Goal: Information Seeking & Learning: Learn about a topic

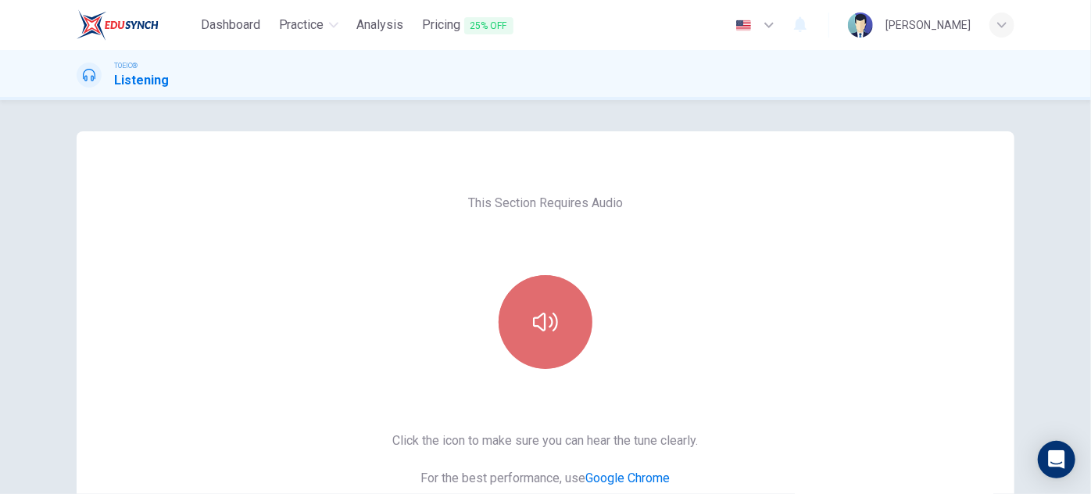
click at [542, 324] on icon "button" at bounding box center [545, 322] width 25 height 25
click at [533, 320] on icon "button" at bounding box center [545, 322] width 25 height 19
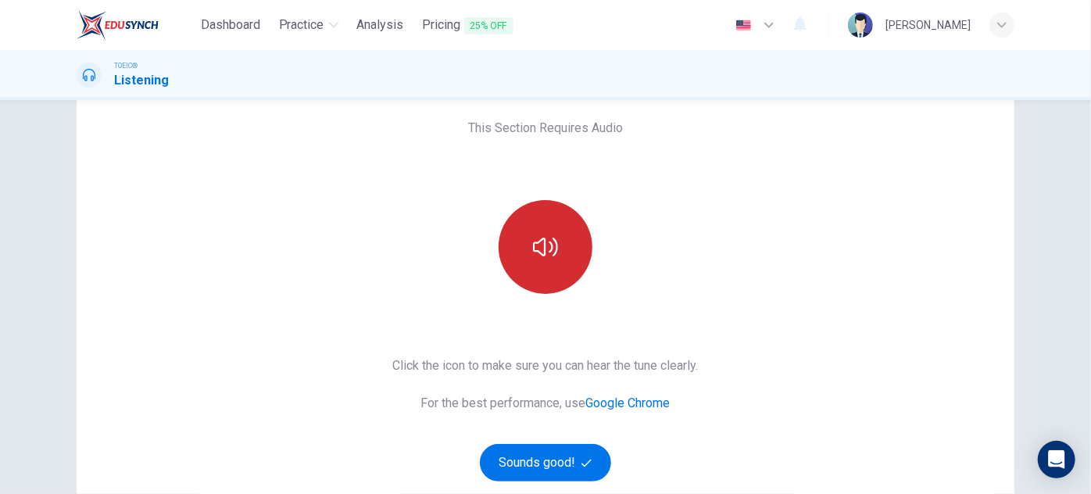
scroll to position [84, 0]
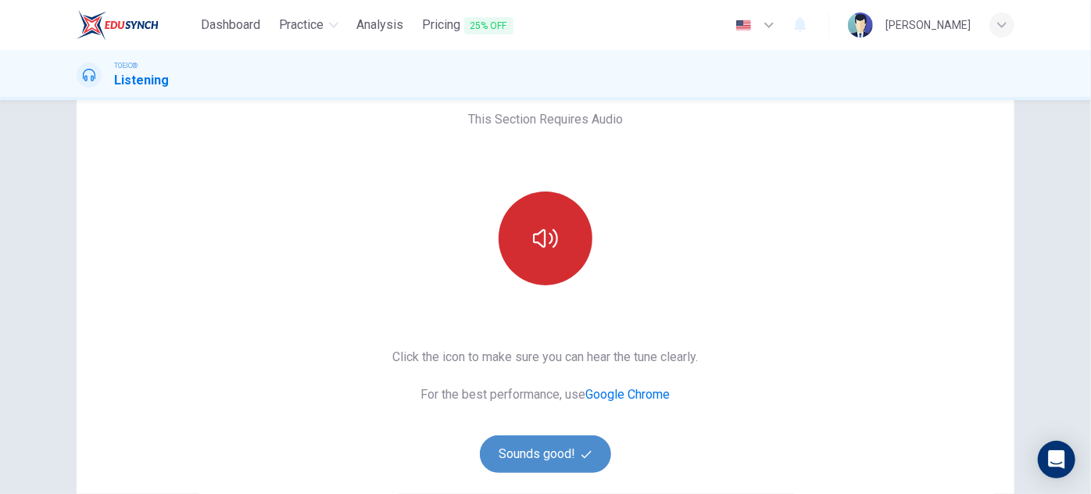
click at [560, 450] on button "Sounds good!" at bounding box center [545, 454] width 131 height 38
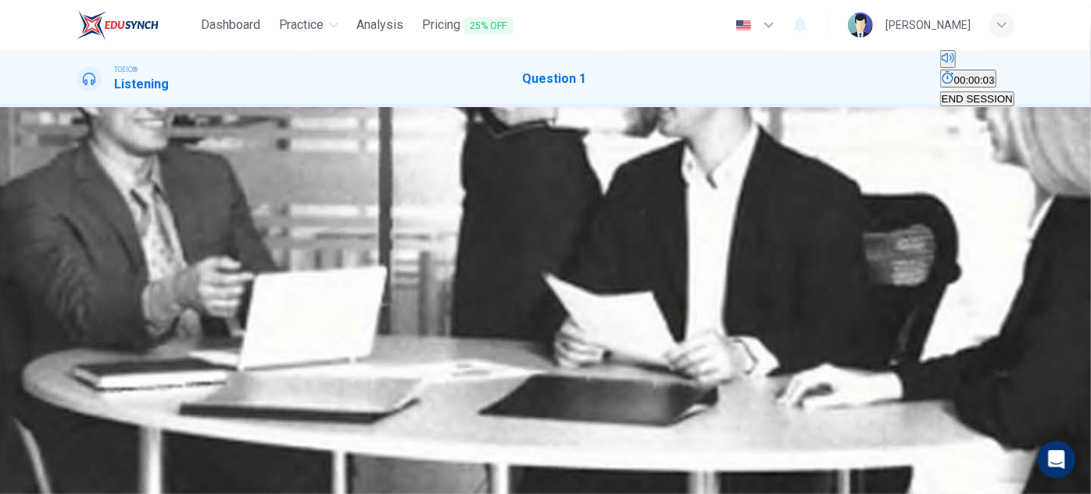
click at [88, 245] on icon "button" at bounding box center [88, 254] width 16 height 19
click at [80, 275] on button "Click to see the audio transcription" at bounding box center [78, 282] width 3 height 15
type input "0"
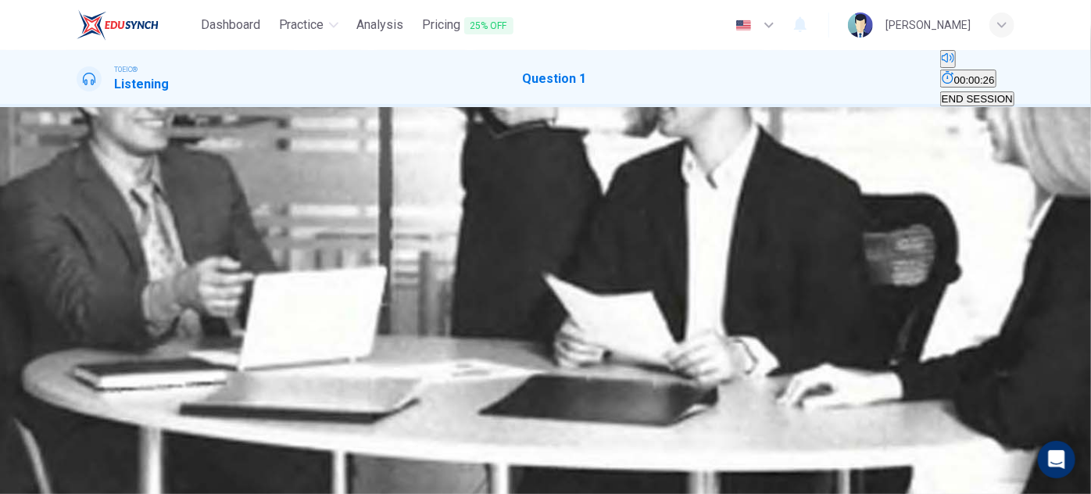
scroll to position [144, 0]
click at [78, 286] on icon "Click to see the audio transcription" at bounding box center [78, 286] width 0 height 0
click at [97, 197] on button "B" at bounding box center [92, 204] width 10 height 15
click at [67, 449] on span "SUBMIT" at bounding box center [47, 444] width 39 height 12
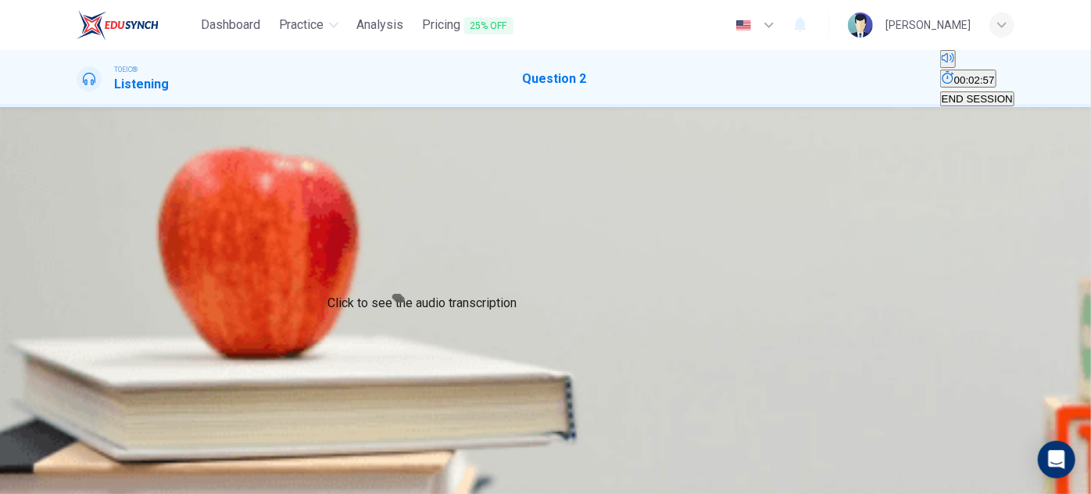
click at [78, 286] on icon "Click to see the audio transcription" at bounding box center [78, 286] width 0 height 0
click at [78, 245] on icon "button" at bounding box center [78, 245] width 0 height 0
click at [78, 286] on icon "Click to see the audio transcription" at bounding box center [78, 286] width 0 height 0
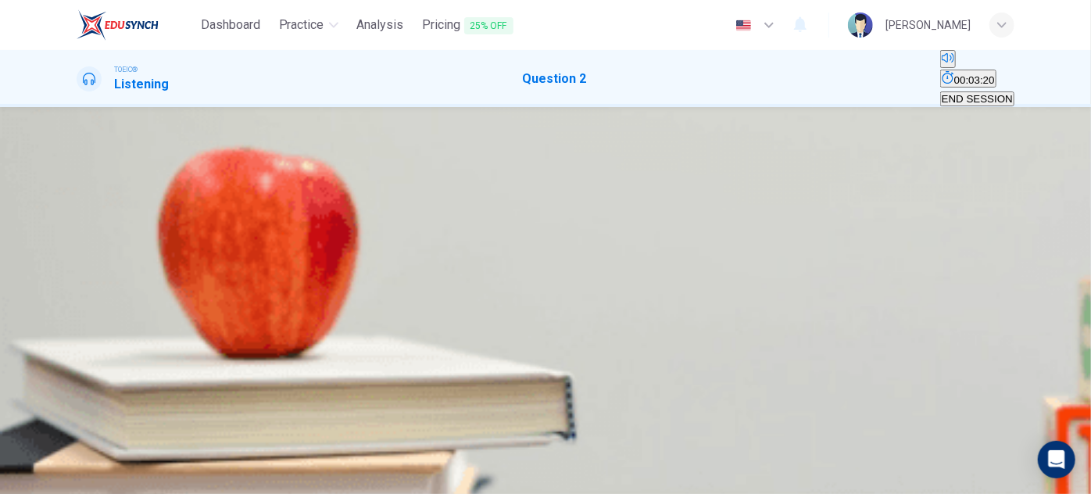
click at [87, 212] on button "A" at bounding box center [82, 204] width 10 height 15
click at [67, 449] on span "SUBMIT" at bounding box center [47, 444] width 39 height 12
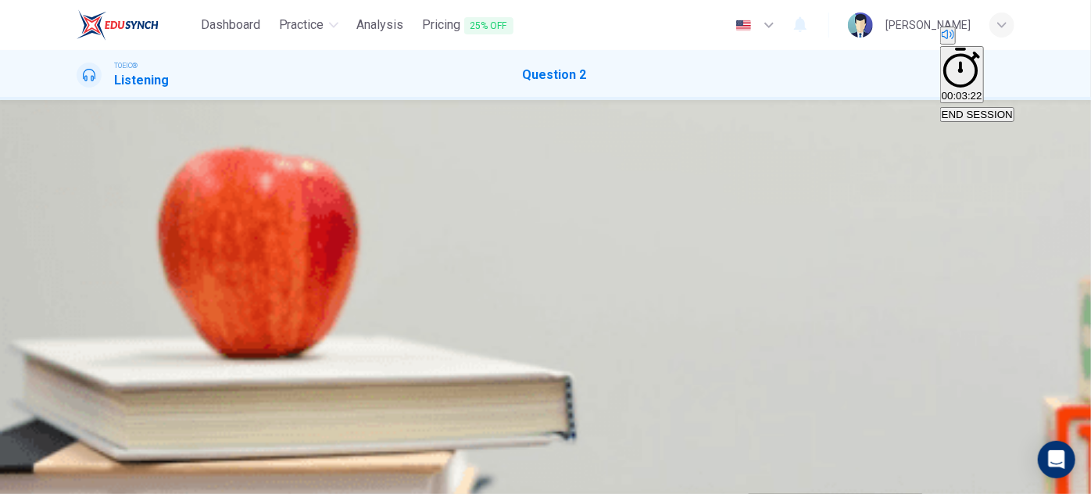
type input "0"
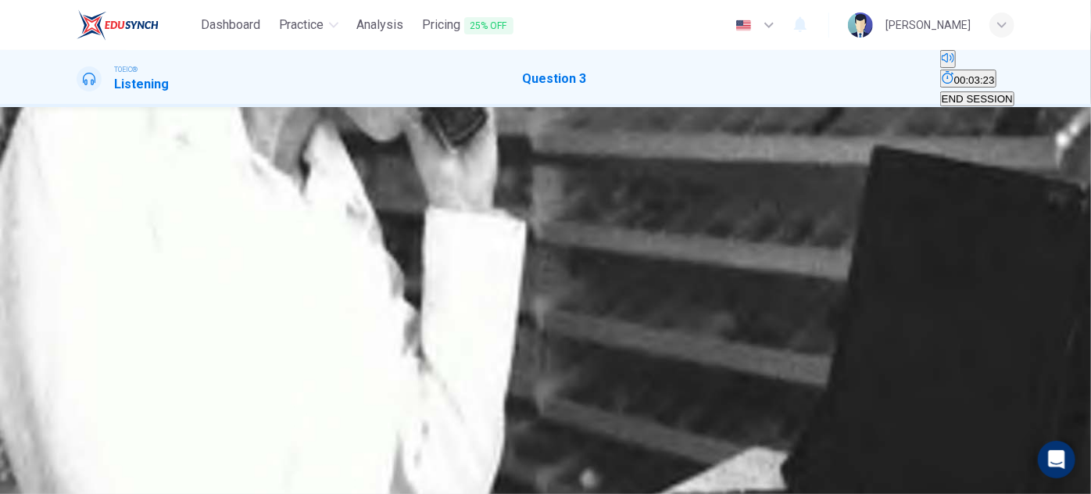
click at [80, 249] on button "button" at bounding box center [78, 241] width 3 height 15
click at [80, 275] on button "Click to see the audio transcription" at bounding box center [78, 282] width 3 height 15
click at [106, 210] on div "C" at bounding box center [102, 205] width 8 height 12
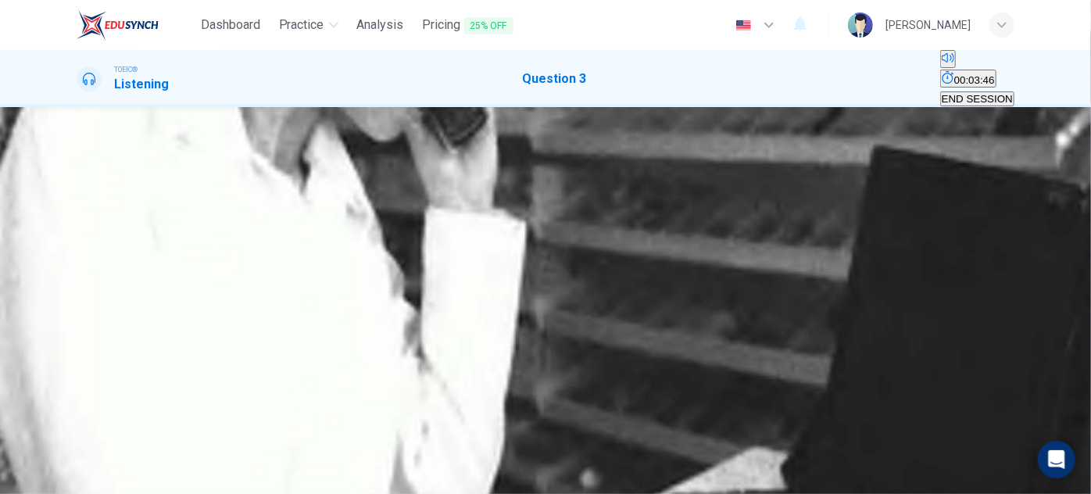
click at [69, 473] on button "SUBMIT" at bounding box center [48, 464] width 42 height 56
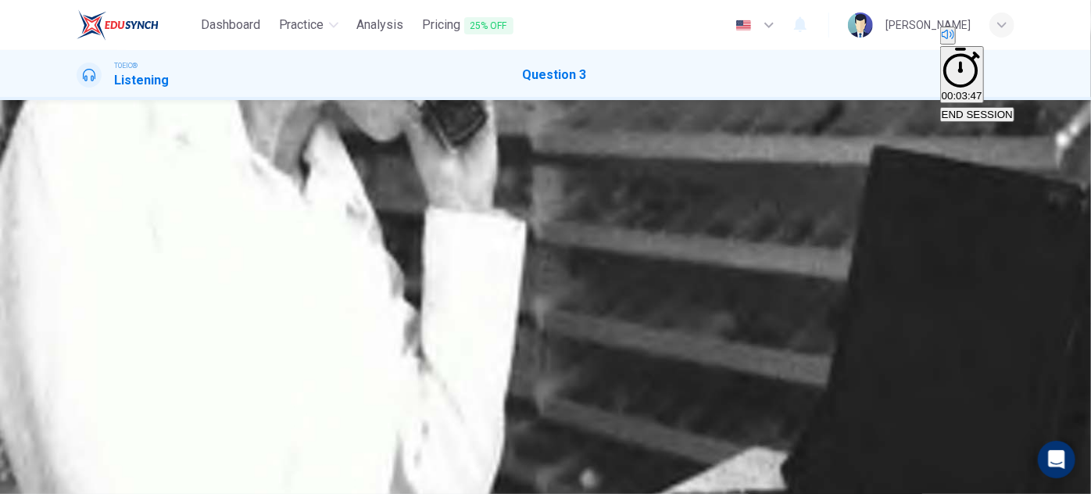
type input "0"
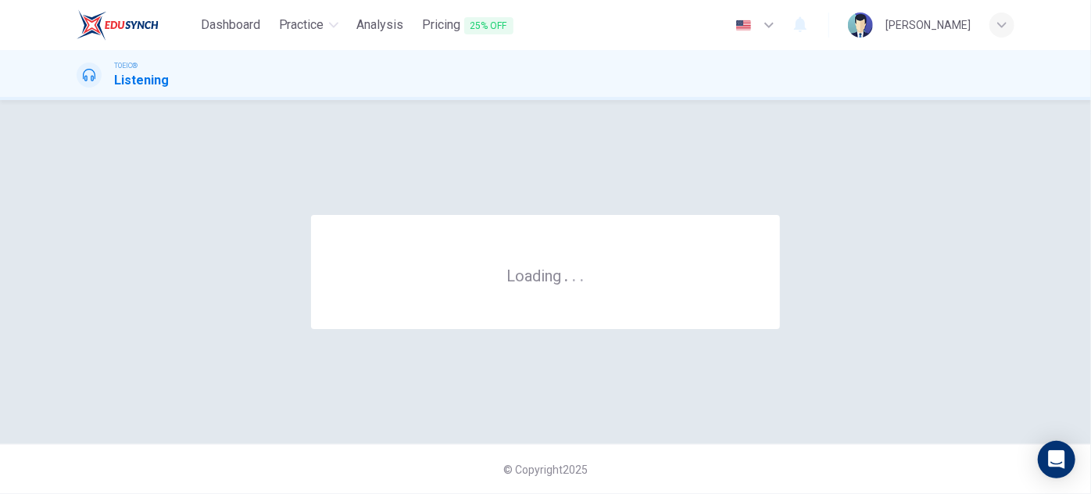
scroll to position [0, 0]
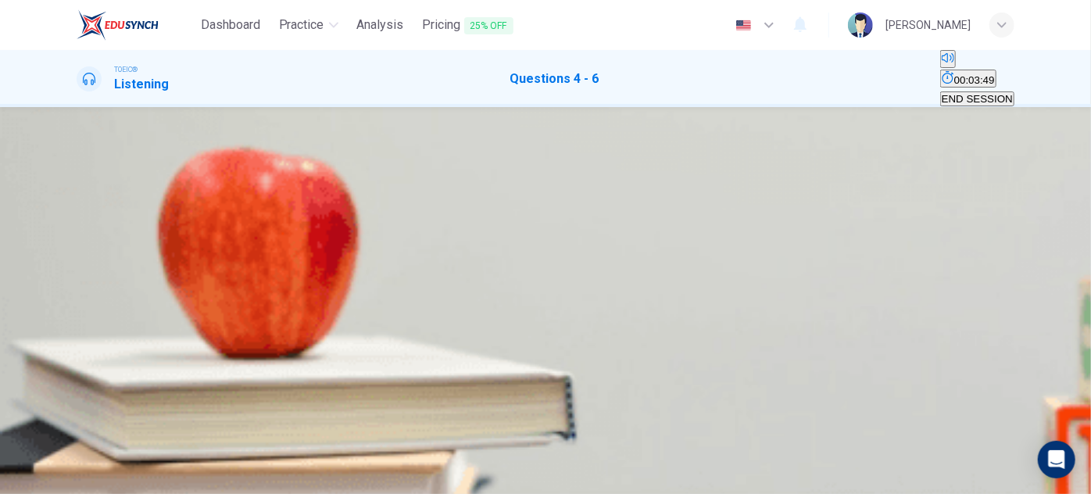
click at [92, 386] on icon "button" at bounding box center [88, 395] width 16 height 19
click at [95, 427] on icon "Click to see the audio transcription" at bounding box center [86, 436] width 17 height 19
drag, startPoint x: 663, startPoint y: 190, endPoint x: 592, endPoint y: 191, distance: 71.1
type input "0"
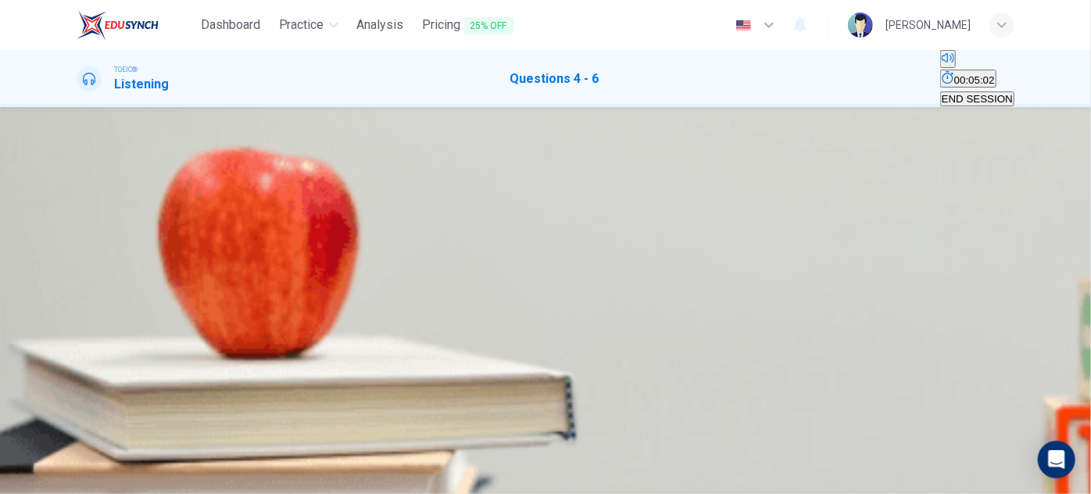
click at [228, 208] on div "C" at bounding box center [196, 202] width 66 height 12
click at [95, 427] on icon "Click to see the audio transcription" at bounding box center [86, 436] width 17 height 19
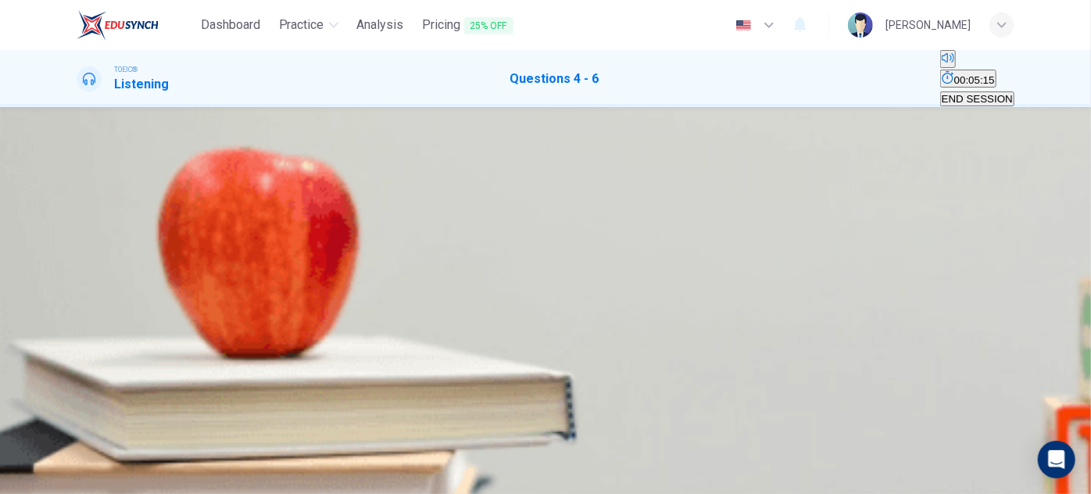
scroll to position [334, 0]
click at [78, 427] on icon "Click to see the audio transcription" at bounding box center [78, 427] width 0 height 0
click at [122, 262] on div "B" at bounding box center [112, 268] width 20 height 12
click at [78, 427] on icon "Click to see the audio transcription" at bounding box center [78, 427] width 0 height 0
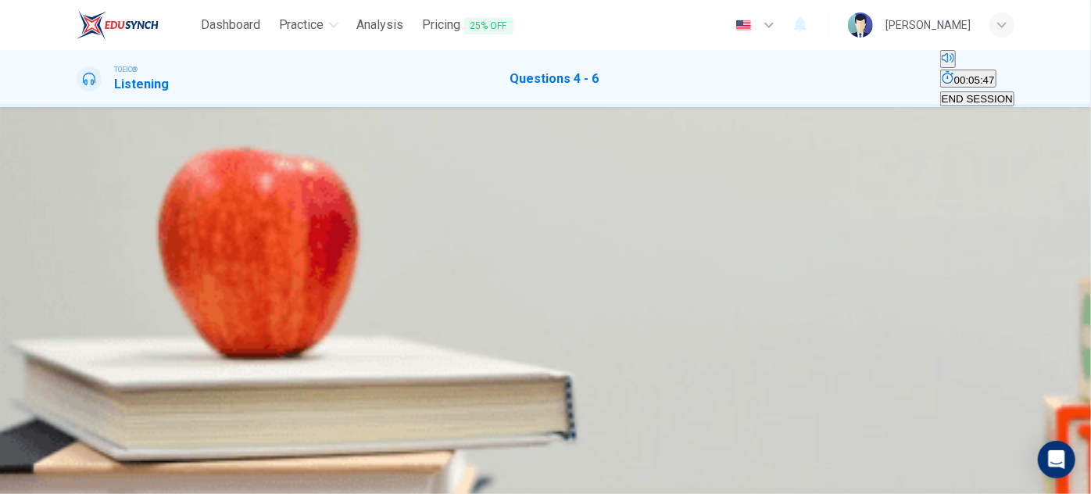
click at [78, 378] on icon "Click to see the audio transcription" at bounding box center [78, 378] width 0 height 0
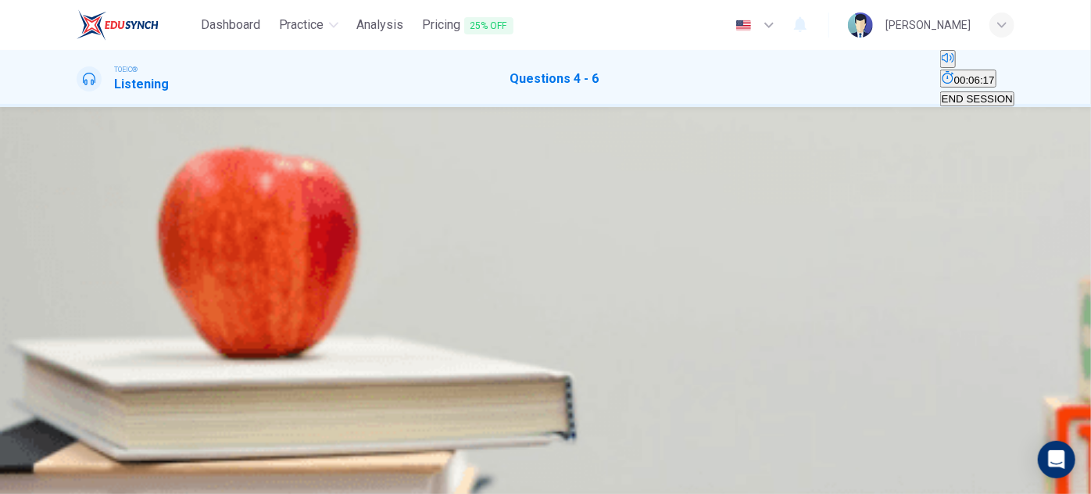
click at [236, 291] on span "A truck driver" at bounding box center [205, 297] width 61 height 12
click at [67, 449] on span "SUBMIT" at bounding box center [47, 444] width 39 height 12
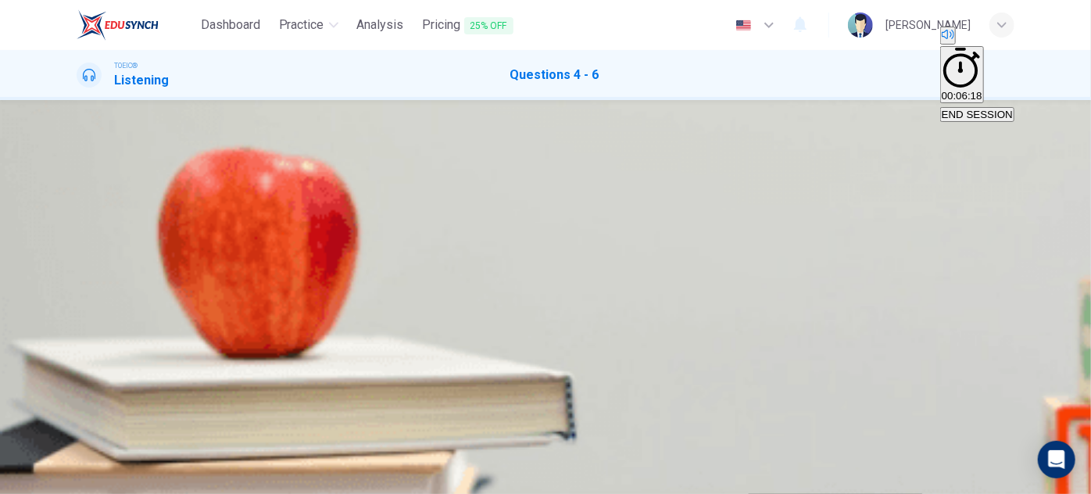
scroll to position [0, 0]
click at [95, 420] on icon "Click to see the audio transcription" at bounding box center [86, 429] width 17 height 19
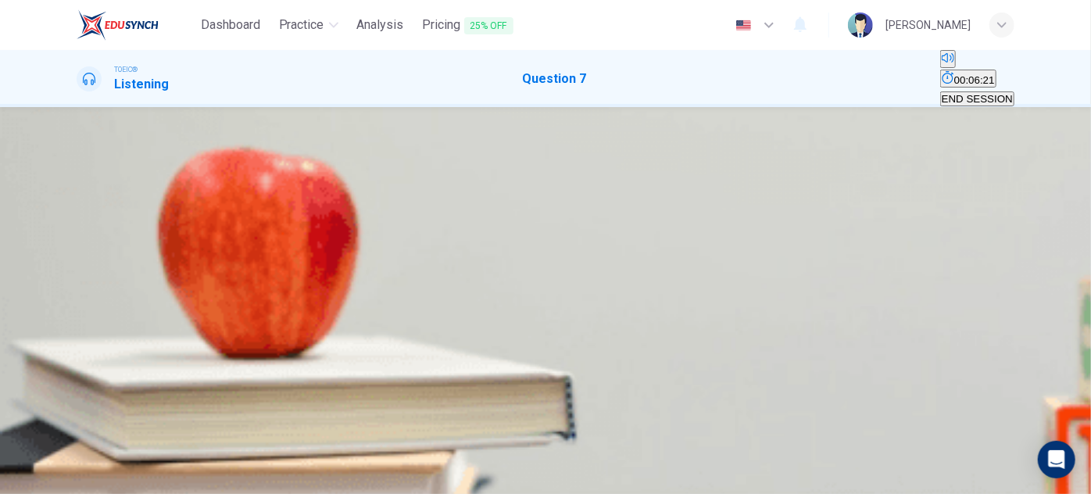
click at [78, 245] on icon "button" at bounding box center [78, 245] width 0 height 0
click at [85, 210] on div "A" at bounding box center [81, 205] width 7 height 12
click at [80, 234] on button "button" at bounding box center [78, 241] width 3 height 15
click at [67, 449] on span "SUBMIT" at bounding box center [47, 444] width 39 height 12
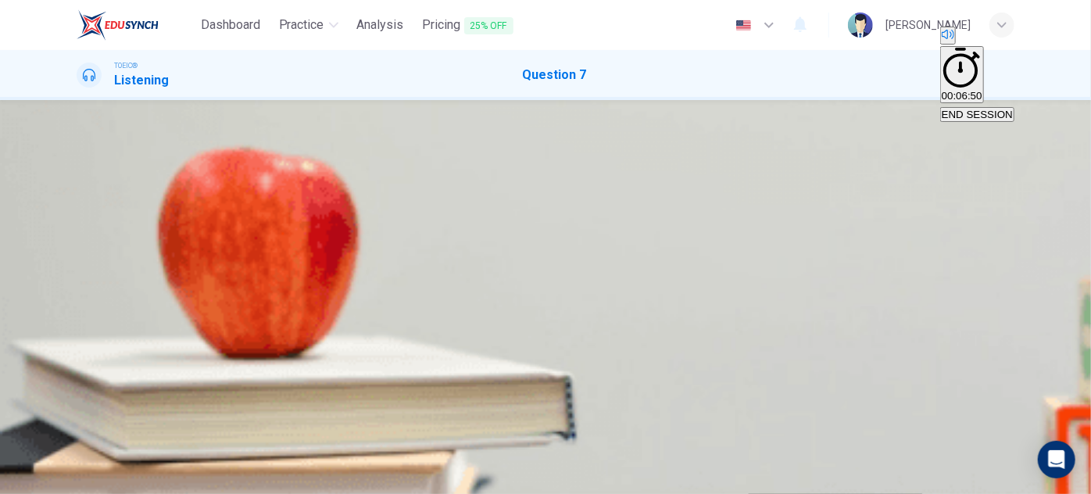
type input "32"
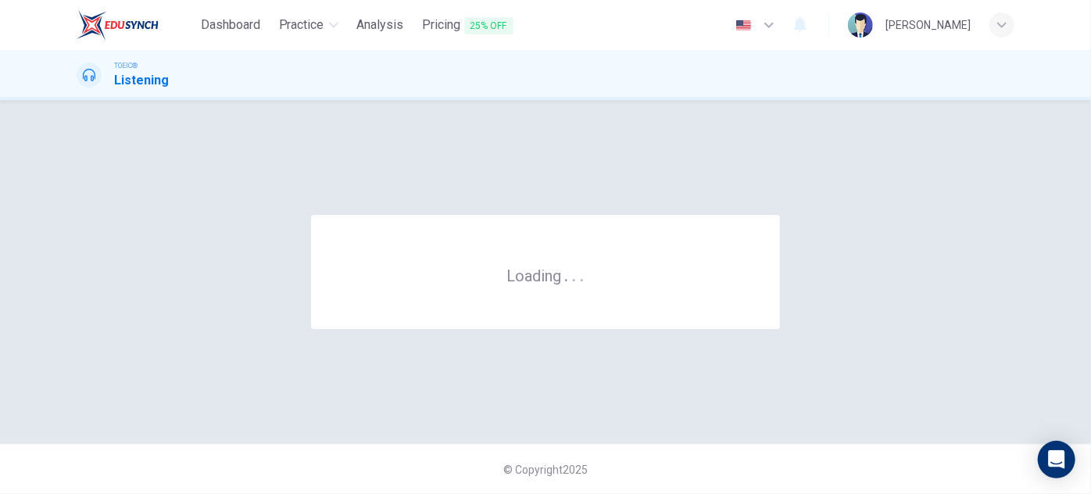
scroll to position [0, 0]
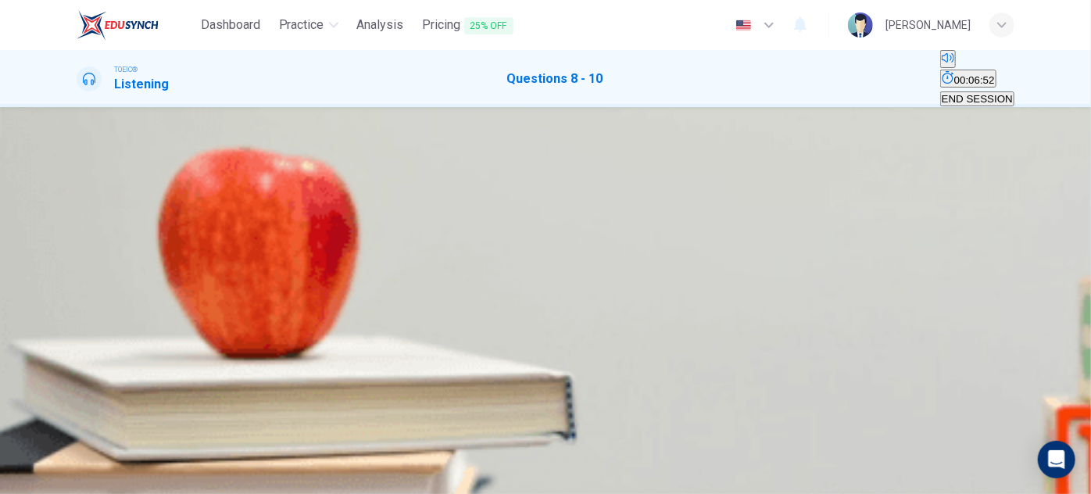
click at [80, 375] on button "button" at bounding box center [78, 382] width 3 height 15
click at [182, 208] on div "A" at bounding box center [130, 202] width 104 height 12
click at [424, 159] on div "D" at bounding box center [392, 154] width 64 height 12
click at [182, 159] on div "A" at bounding box center [130, 154] width 104 height 12
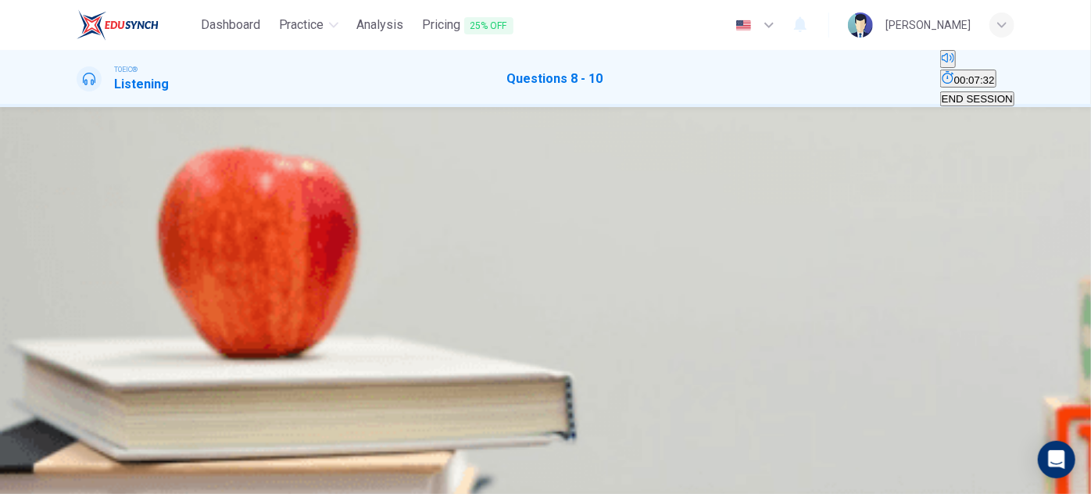
click at [77, 345] on span at bounding box center [77, 345] width 0 height 0
click at [182, 159] on div "A" at bounding box center [130, 154] width 104 height 12
click at [141, 262] on div "A" at bounding box center [109, 268] width 63 height 12
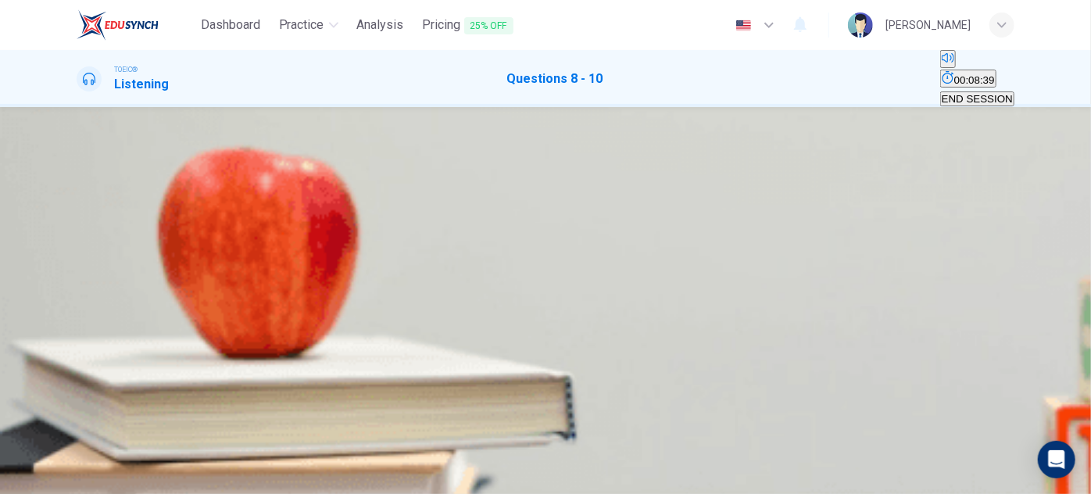
click at [492, 291] on div "D" at bounding box center [536, 285] width 187 height 12
click at [311, 291] on span "There will be a news report" at bounding box center [248, 297] width 125 height 12
click at [77, 345] on span at bounding box center [77, 345] width 0 height 0
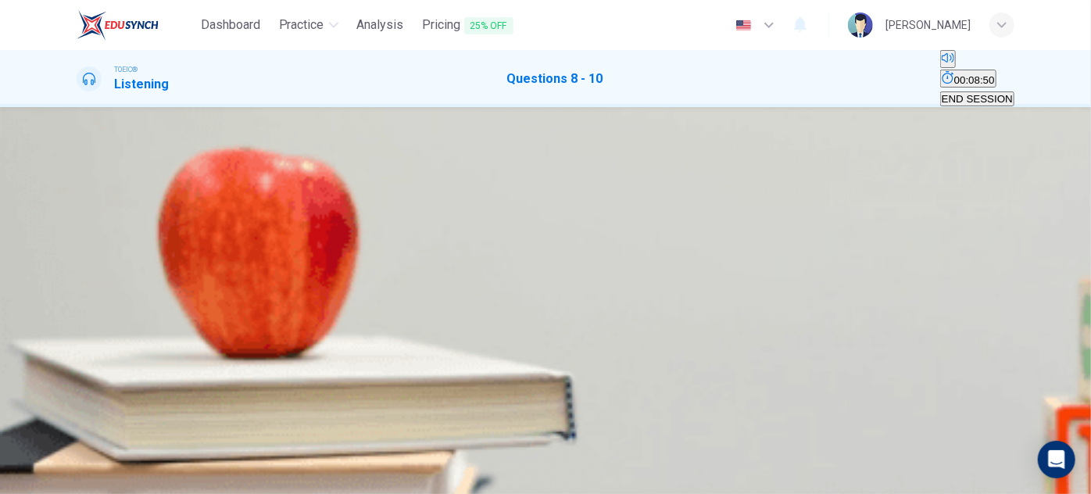
click at [78, 338] on icon "button" at bounding box center [78, 338] width 0 height 0
click at [183, 291] on span "A new guest will speak" at bounding box center [130, 297] width 105 height 12
click at [630, 302] on span "[PERSON_NAME] will answer questions" at bounding box center [536, 297] width 187 height 12
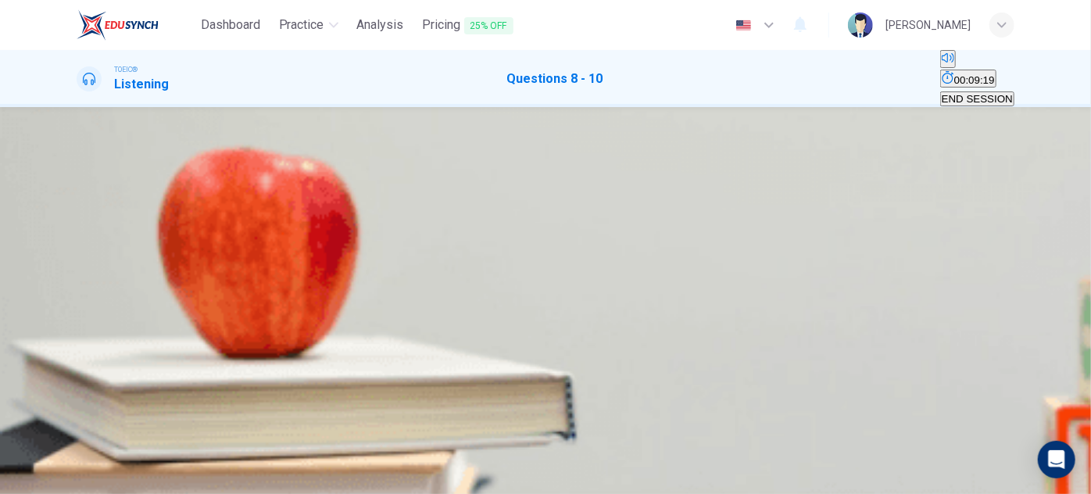
click at [77, 345] on span at bounding box center [77, 345] width 0 height 0
click at [183, 291] on span "A new guest will speak" at bounding box center [130, 297] width 105 height 12
click at [67, 449] on span "SUBMIT" at bounding box center [47, 444] width 39 height 12
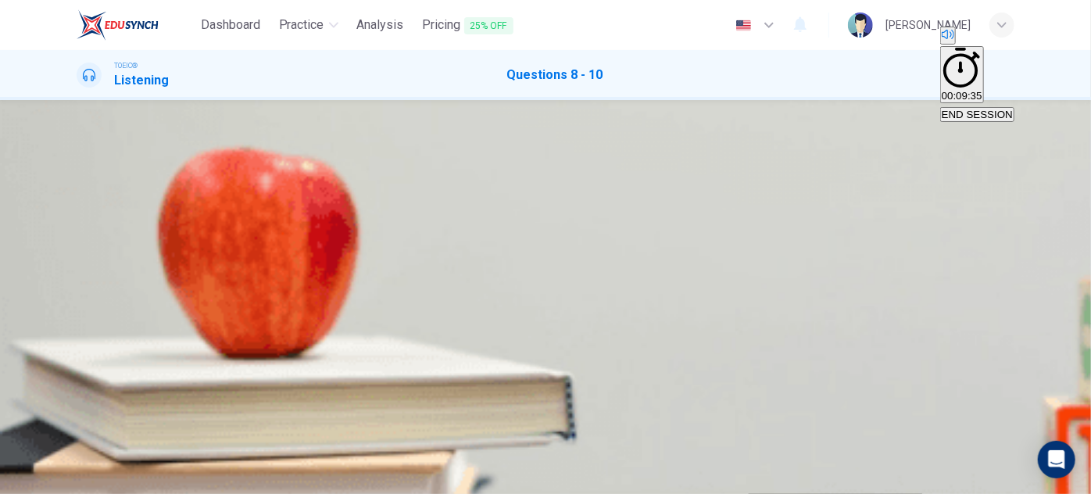
scroll to position [0, 0]
type input "83"
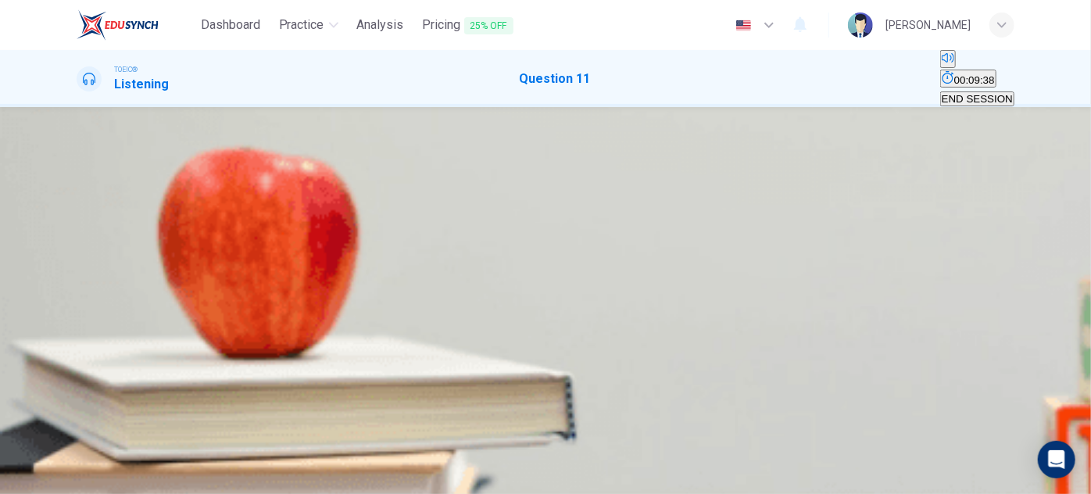
click at [78, 245] on icon "button" at bounding box center [78, 245] width 0 height 0
click at [80, 277] on button "Click to see the audio transcription" at bounding box center [78, 282] width 3 height 15
type input "0"
click at [85, 210] on div "A" at bounding box center [81, 205] width 7 height 12
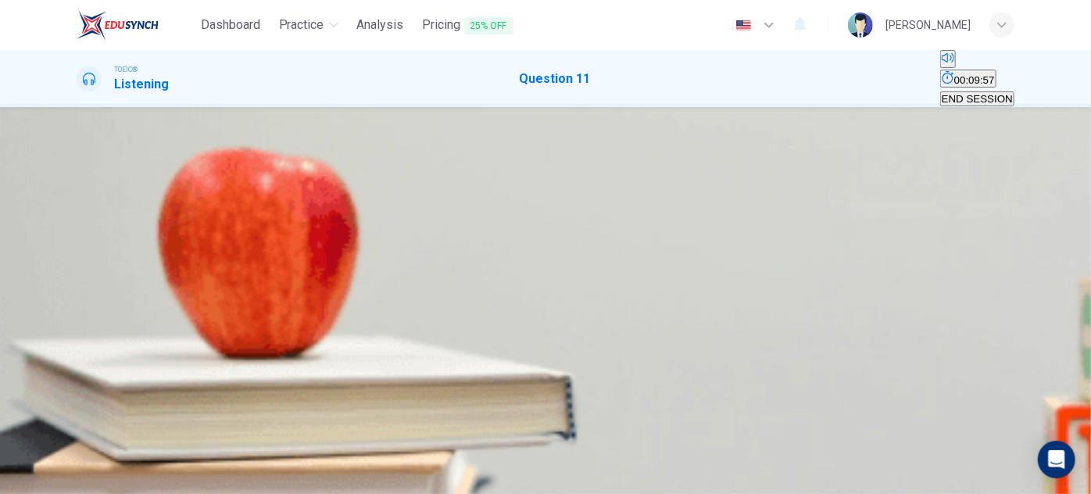
click at [69, 449] on button "SUBMIT" at bounding box center [48, 464] width 42 height 56
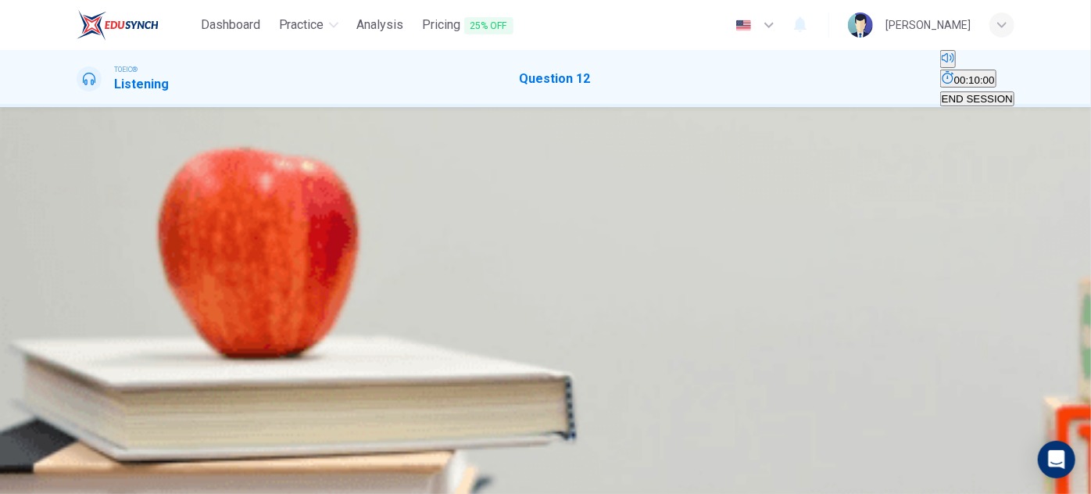
click at [77, 269] on div "00m 21s" at bounding box center [546, 272] width 938 height 80
click at [78, 245] on icon "button" at bounding box center [78, 245] width 0 height 0
click at [95, 286] on icon "Click to see the audio transcription" at bounding box center [86, 295] width 17 height 19
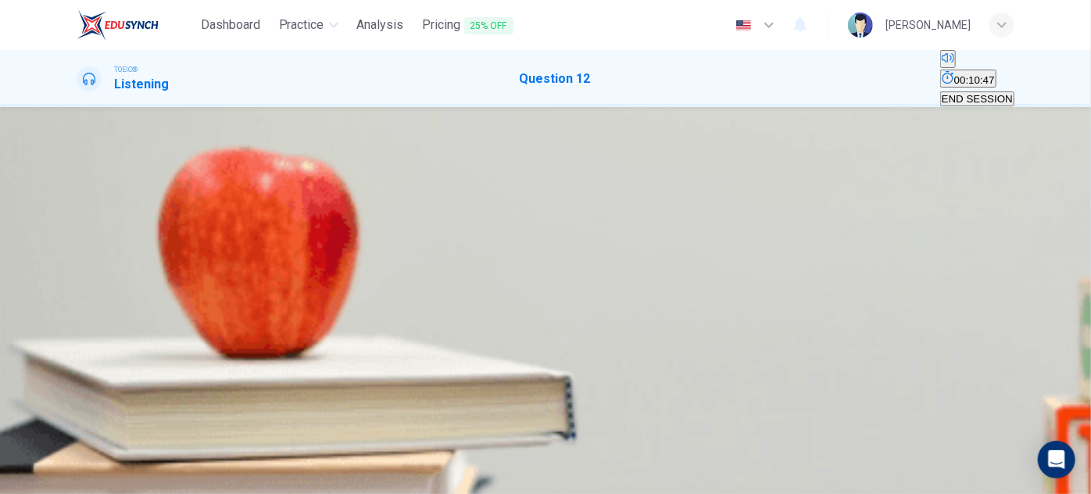
click at [106, 210] on div "C" at bounding box center [102, 205] width 8 height 12
click at [67, 449] on span "SUBMIT" at bounding box center [47, 444] width 39 height 12
type input "0"
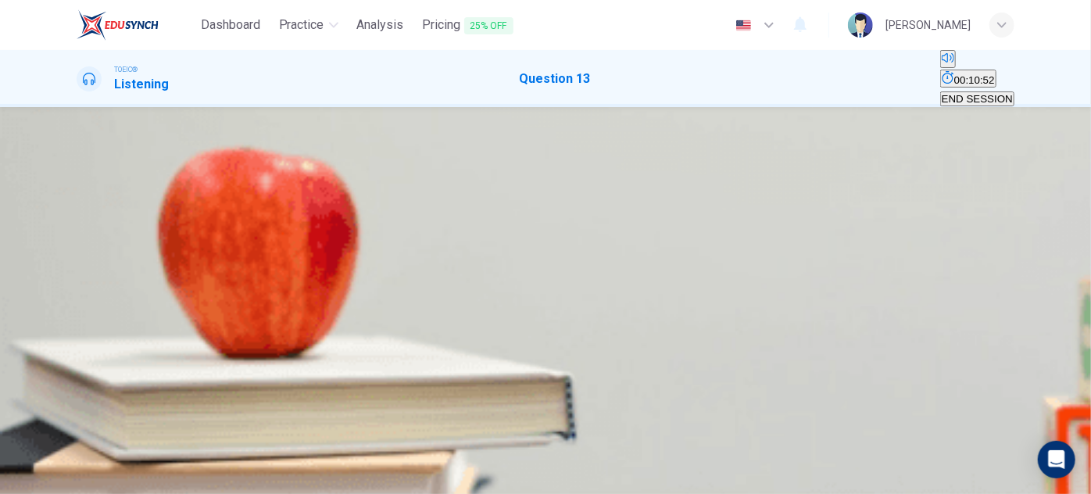
click at [78, 245] on icon "button" at bounding box center [78, 245] width 0 height 0
click at [95, 286] on icon "Click to see the audio transcription" at bounding box center [86, 295] width 17 height 19
type input "0"
click at [78, 286] on icon "Click to see the audio transcription" at bounding box center [78, 286] width 0 height 0
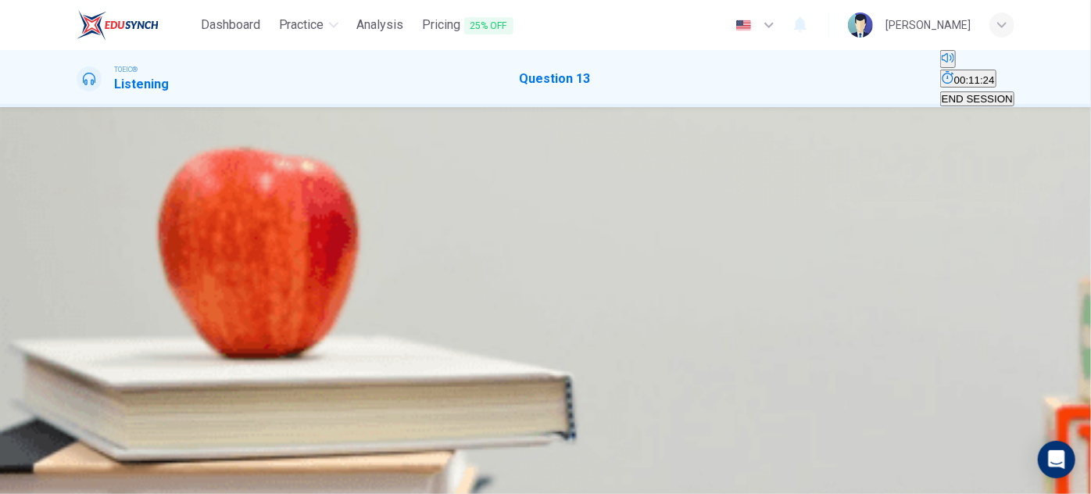
drag, startPoint x: 501, startPoint y: 327, endPoint x: 588, endPoint y: 470, distance: 166.6
click at [588, 470] on div "Dashboard Practice Analysis Pricing 25% OFF English en ​ [PERSON_NAME] TOEIC® L…" at bounding box center [545, 247] width 1091 height 494
click at [588, 470] on div "SKIP SUBMIT" at bounding box center [545, 465] width 1091 height 58
click at [95, 210] on div "B" at bounding box center [91, 205] width 7 height 12
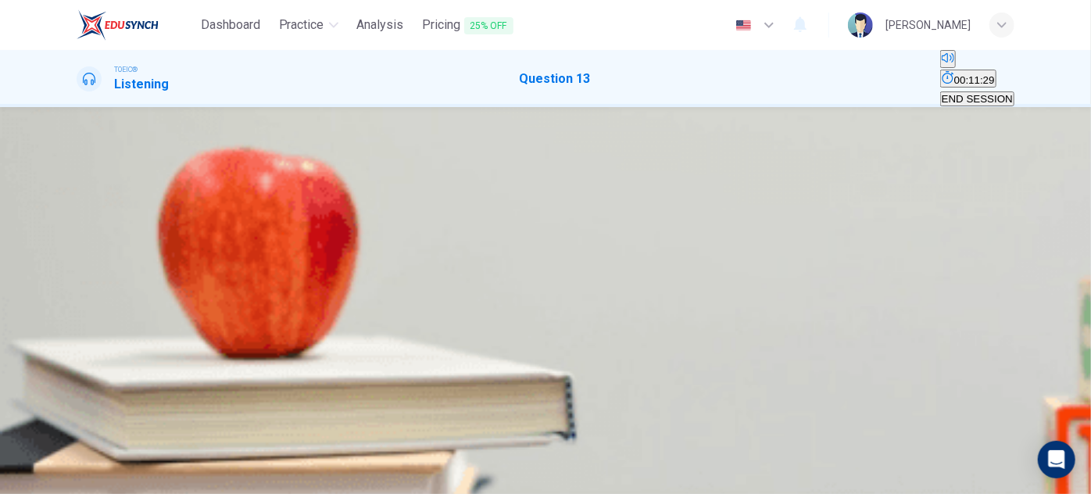
click at [67, 449] on span "SUBMIT" at bounding box center [47, 444] width 39 height 12
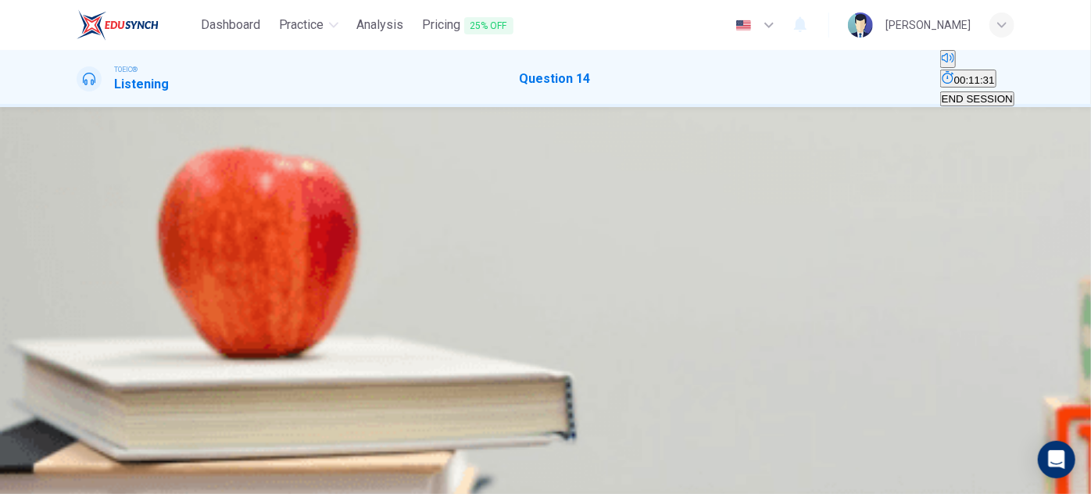
click at [80, 249] on button "button" at bounding box center [78, 241] width 3 height 15
click at [412, 270] on div "00m 07s" at bounding box center [546, 272] width 938 height 80
click at [80, 278] on button "Click to see the audio transcription" at bounding box center [78, 282] width 3 height 15
type input "0"
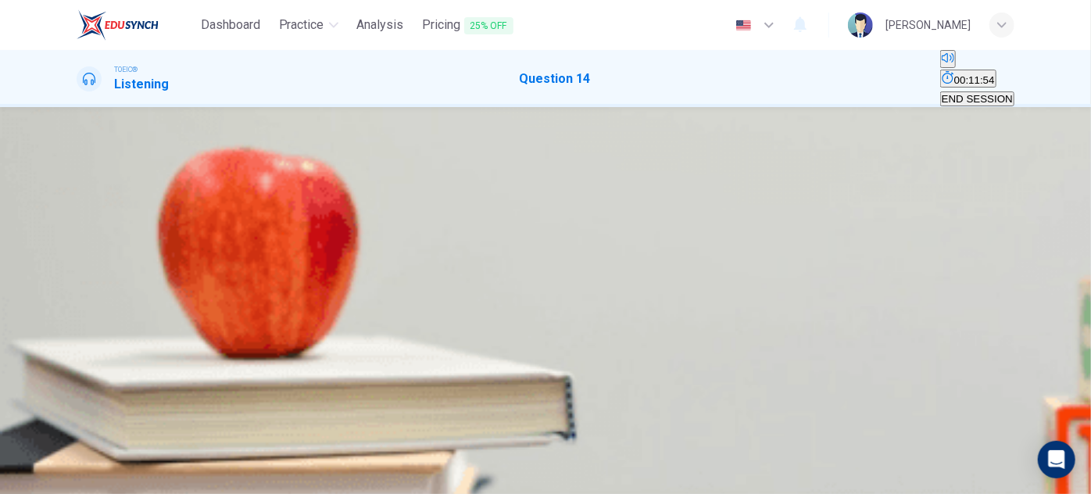
click at [85, 210] on div "A" at bounding box center [81, 205] width 7 height 12
click at [67, 449] on span "SUBMIT" at bounding box center [47, 444] width 39 height 12
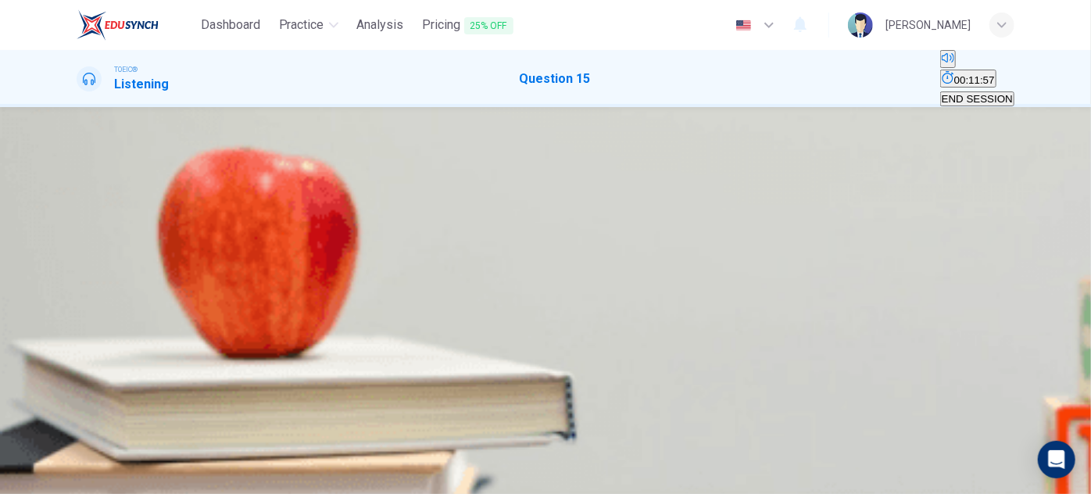
click at [80, 249] on button "button" at bounding box center [78, 241] width 3 height 15
click at [91, 264] on icon "button" at bounding box center [88, 254] width 16 height 19
click at [95, 210] on div "B" at bounding box center [91, 205] width 7 height 12
click at [67, 449] on span "SUBMIT" at bounding box center [47, 444] width 39 height 12
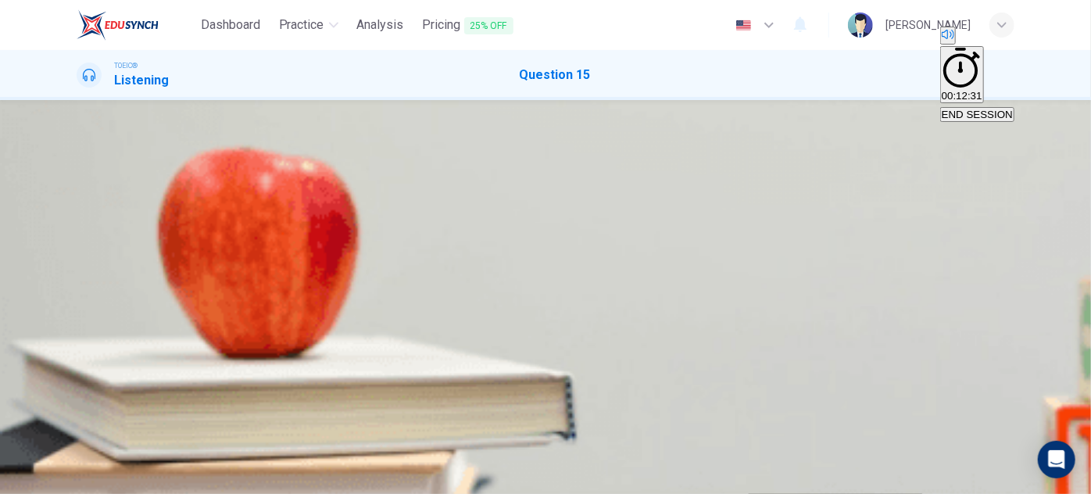
type input "93"
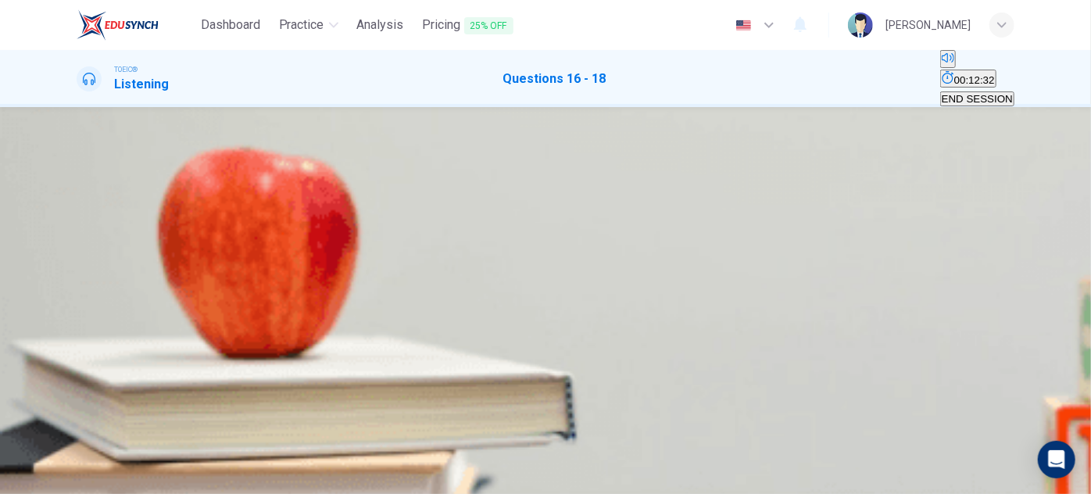
click at [80, 375] on button "button" at bounding box center [78, 382] width 3 height 15
click at [80, 416] on button "Click to see the audio transcription" at bounding box center [78, 423] width 3 height 15
type input "0"
click at [199, 220] on span "Canceling an appointment" at bounding box center [138, 214] width 121 height 12
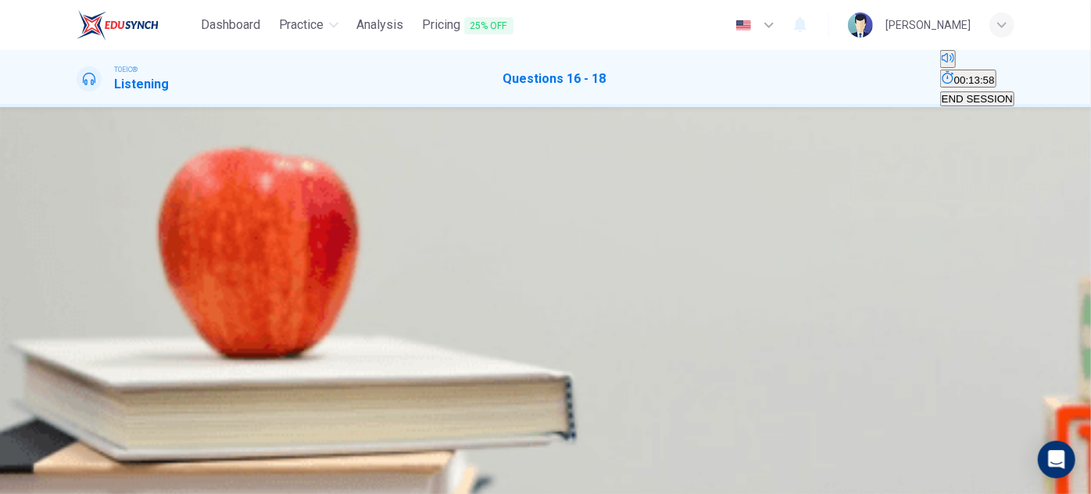
scroll to position [274, 0]
click at [118, 238] on button "A A doctor" at bounding box center [97, 225] width 41 height 27
click at [346, 302] on span "Later this week" at bounding box center [311, 297] width 70 height 12
click at [67, 449] on span "SUBMIT" at bounding box center [47, 444] width 39 height 12
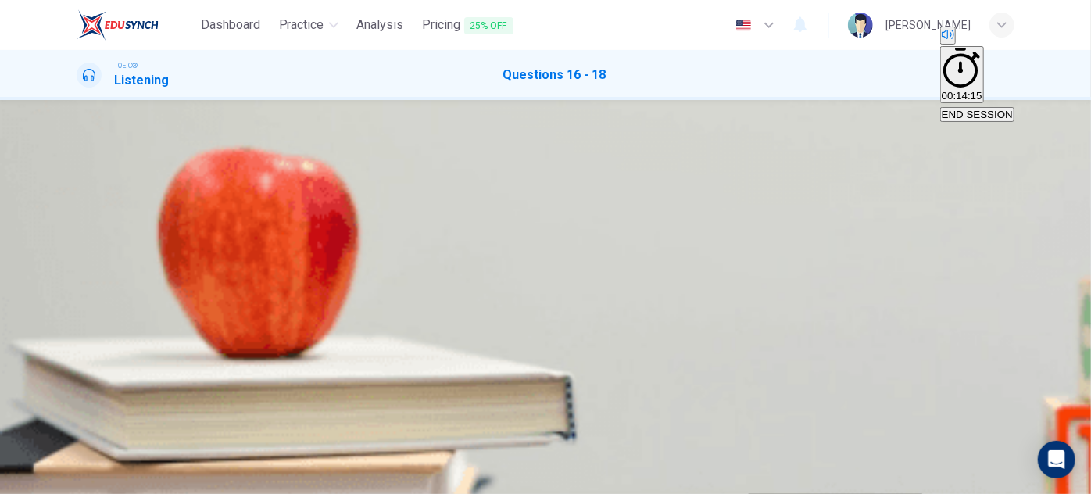
scroll to position [0, 0]
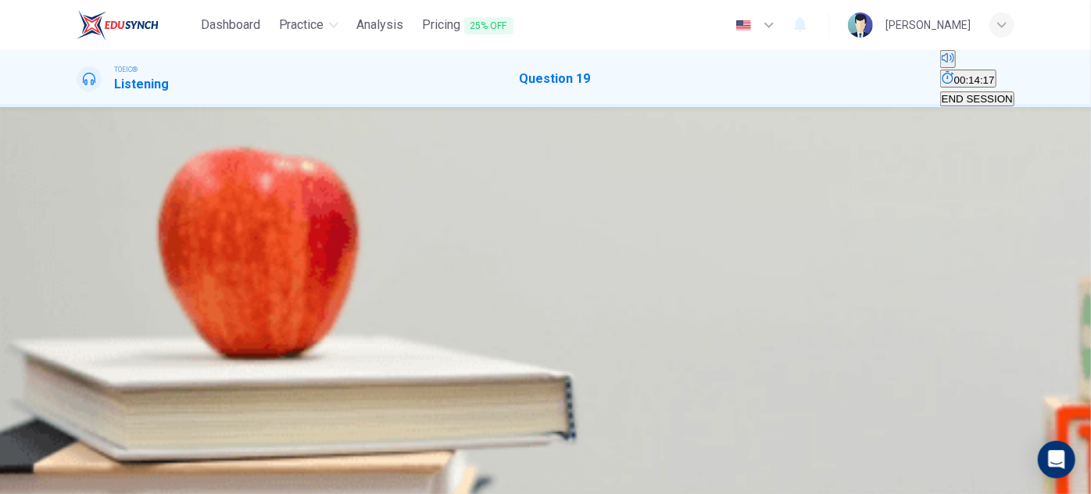
click at [80, 249] on button "button" at bounding box center [78, 241] width 3 height 15
click at [95, 286] on icon "Click to see the audio transcription" at bounding box center [86, 295] width 17 height 19
type input "0"
click at [95, 210] on div "B" at bounding box center [91, 205] width 7 height 12
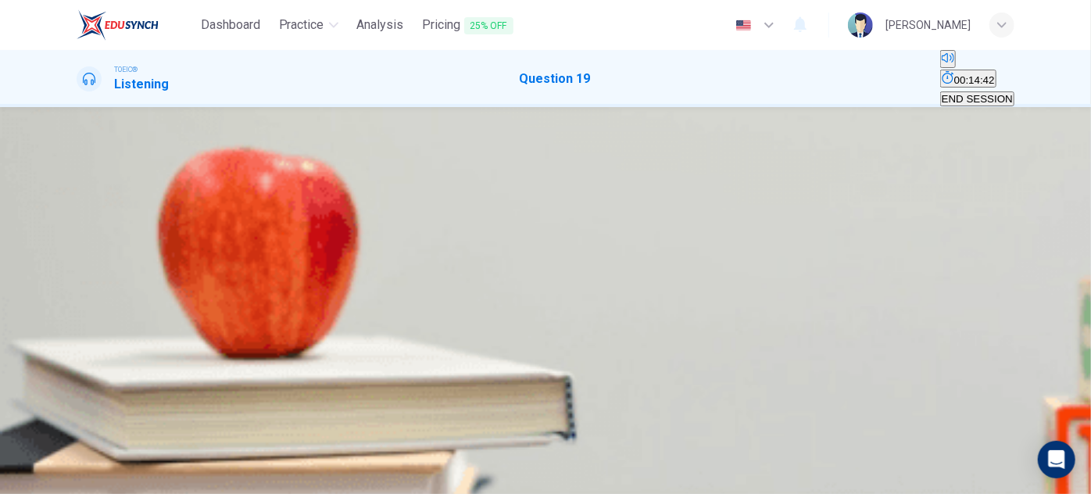
click at [67, 449] on span "SUBMIT" at bounding box center [47, 444] width 39 height 12
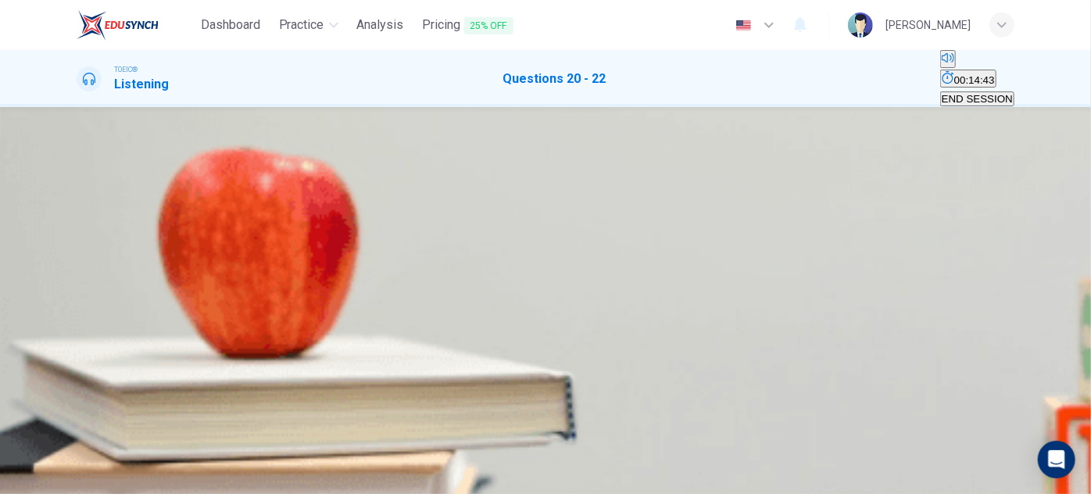
click at [78, 386] on icon "button" at bounding box center [78, 386] width 0 height 0
click at [78, 427] on icon "Click to see the audio transcription" at bounding box center [78, 427] width 0 height 0
click at [129, 393] on div at bounding box center [546, 393] width 938 height 0
click at [77, 393] on span at bounding box center [77, 393] width 0 height 0
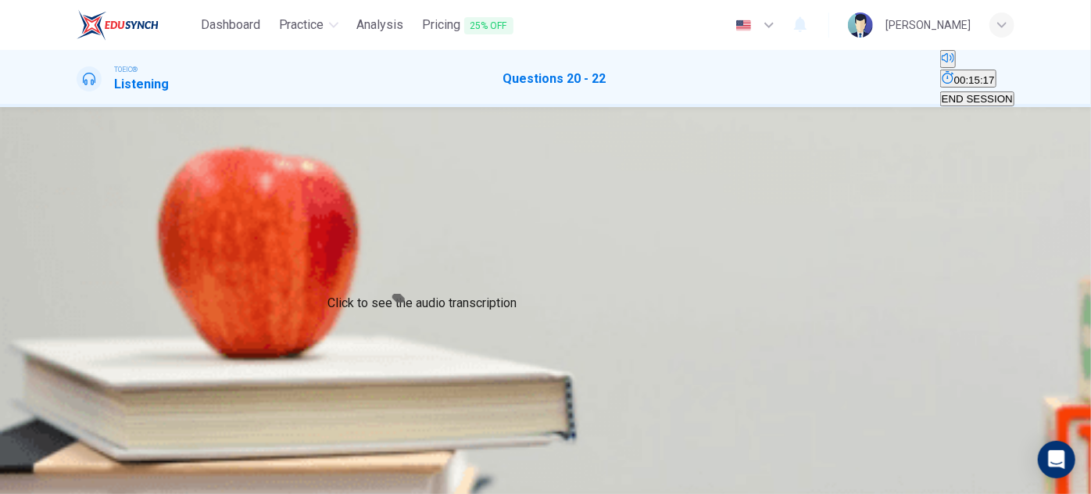
click at [78, 427] on icon "Click to see the audio transcription" at bounding box center [78, 427] width 0 height 0
click at [171, 220] on span "A missing document" at bounding box center [124, 214] width 93 height 12
click at [80, 367] on button "Click to see the audio transcription" at bounding box center [78, 374] width 3 height 15
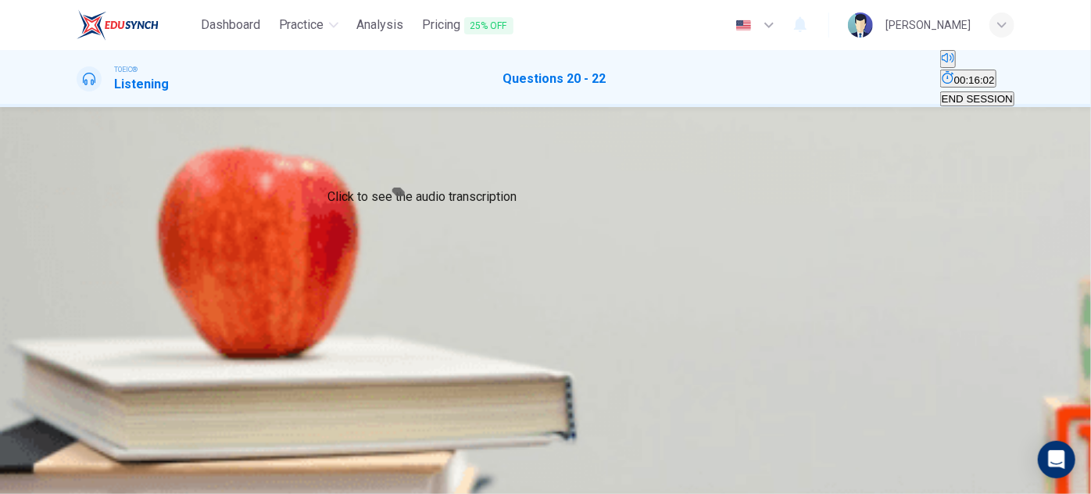
type input "0"
click at [181, 237] on span "[DATE]" at bounding box center [164, 231] width 33 height 12
drag, startPoint x: 1001, startPoint y: 141, endPoint x: 1010, endPoint y: 191, distance: 50.8
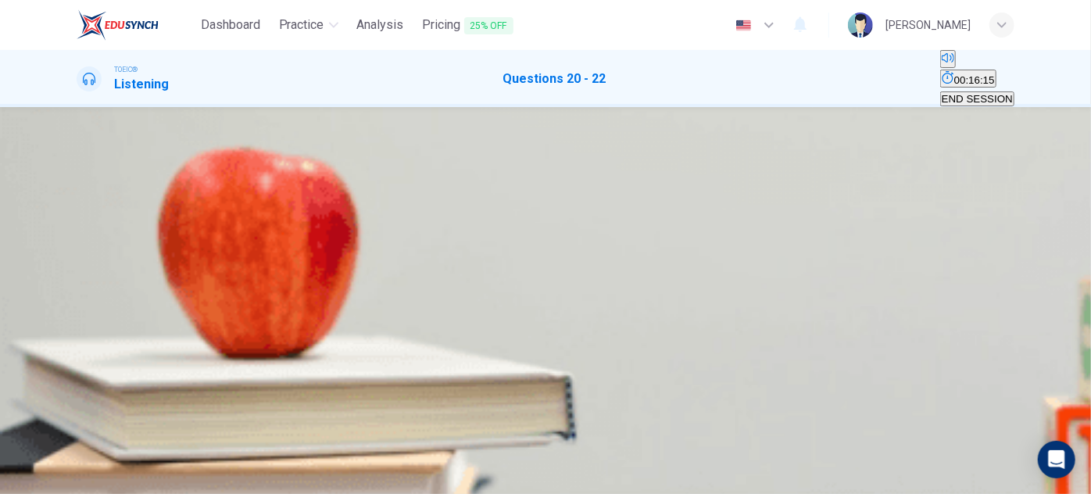
click at [1010, 191] on div "20 . What problem are the speakers discussing? A A missing document B Some pres…" at bounding box center [546, 207] width 938 height 197
click at [80, 416] on button "Click to see the audio transcription" at bounding box center [78, 423] width 3 height 15
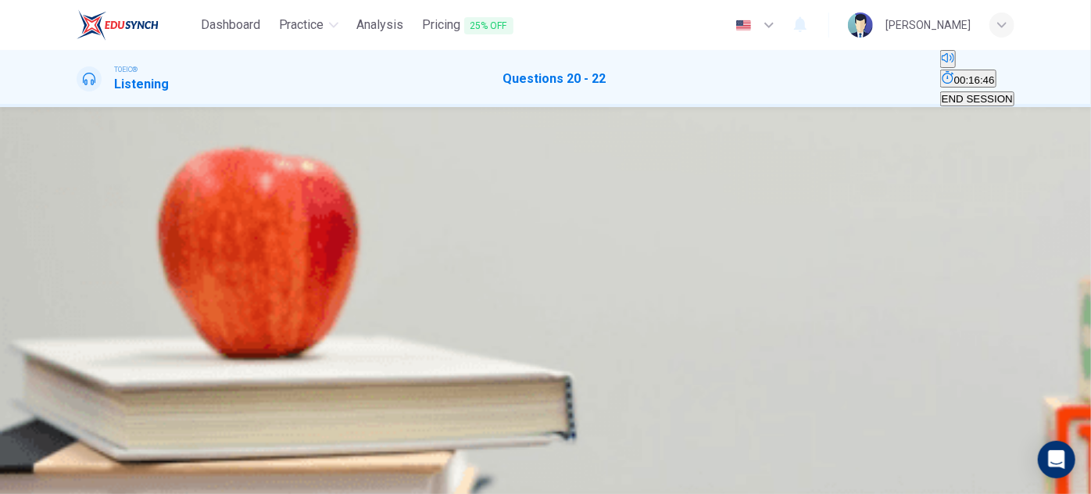
click at [218, 245] on button "C [DATE]" at bounding box center [200, 242] width 36 height 27
click at [402, 291] on span "Pay for a new printer" at bounding box center [354, 297] width 96 height 12
click at [69, 451] on button "SUBMIT" at bounding box center [48, 464] width 42 height 56
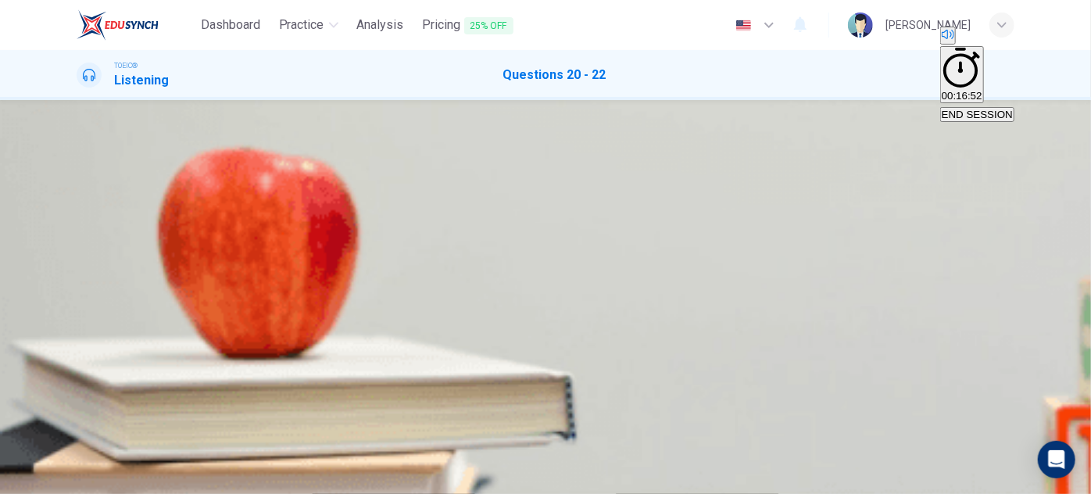
scroll to position [50, 0]
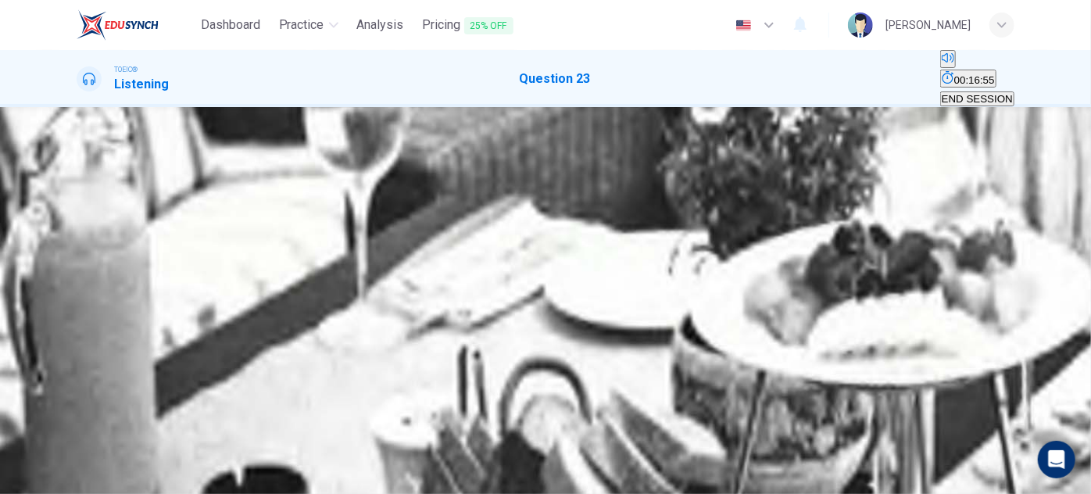
click at [80, 249] on button "button" at bounding box center [78, 241] width 3 height 15
type input "0"
click at [116, 199] on div "D" at bounding box center [113, 205] width 8 height 12
click at [69, 475] on button "SUBMIT" at bounding box center [48, 464] width 42 height 56
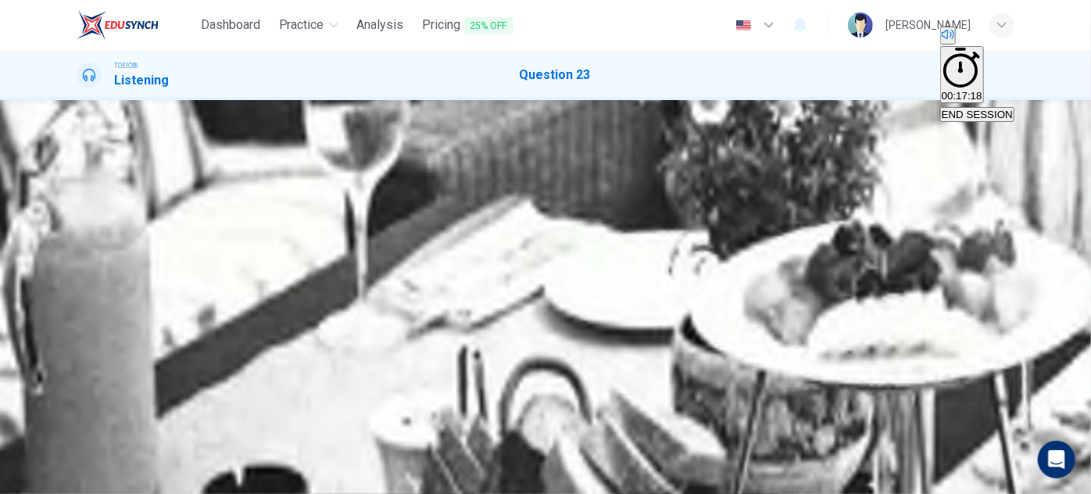
scroll to position [209, 0]
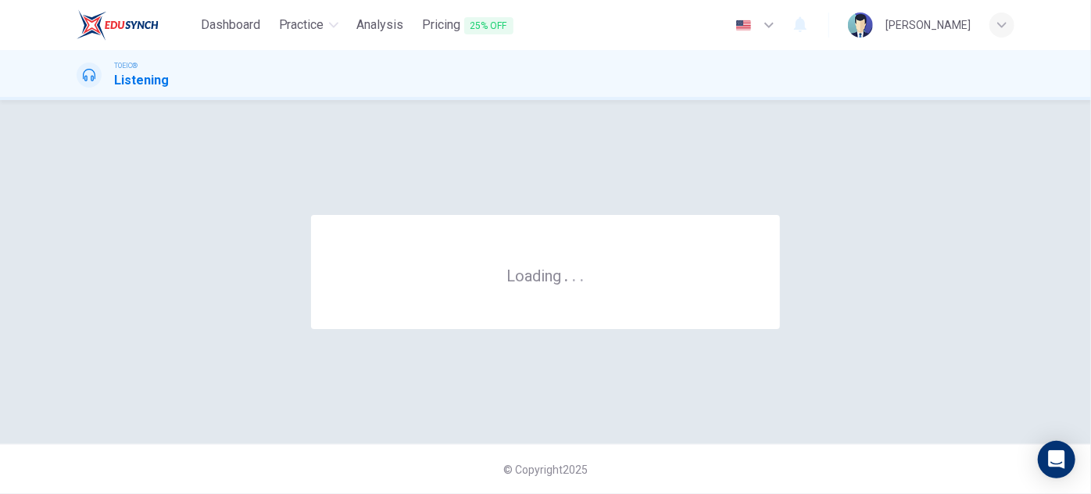
scroll to position [0, 0]
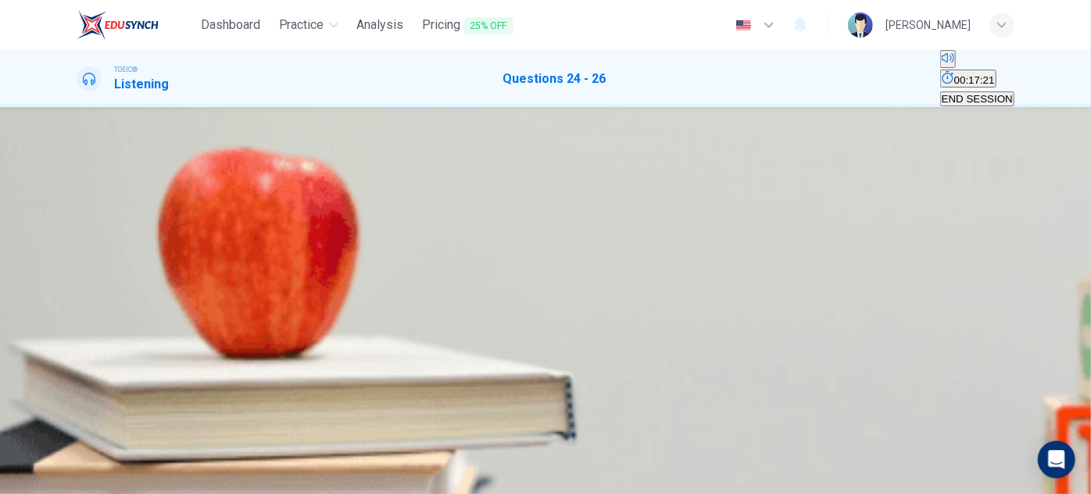
click at [91, 386] on icon "button" at bounding box center [88, 395] width 16 height 19
click at [80, 416] on button "Click to see the audio transcription" at bounding box center [78, 423] width 3 height 15
click at [95, 427] on icon "Click to see the audio transcription" at bounding box center [86, 436] width 17 height 19
type input "0"
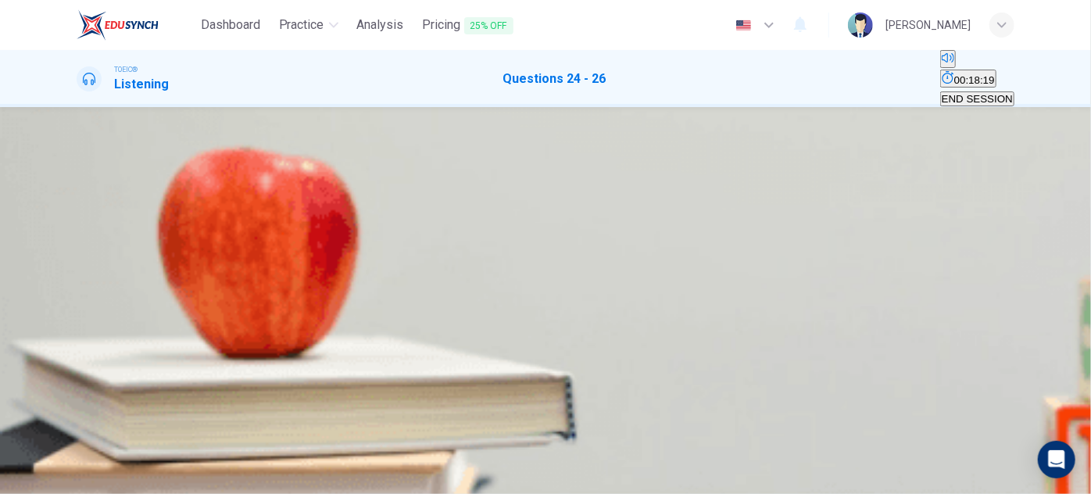
click at [165, 220] on span "Next year’s budget" at bounding box center [121, 214] width 87 height 12
click at [564, 237] on span "The retail department is expanding" at bounding box center [484, 231] width 160 height 12
click at [623, 237] on span "Several clients were added" at bounding box center [629, 231] width 125 height 12
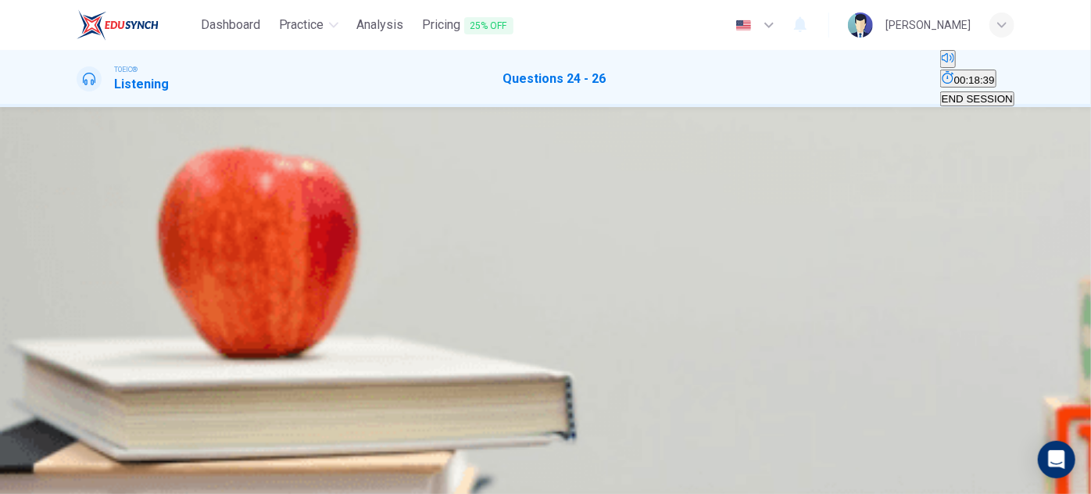
scroll to position [352, 0]
click at [309, 291] on span "Check on a client" at bounding box center [269, 297] width 80 height 12
click at [67, 449] on span "SUBMIT" at bounding box center [47, 444] width 39 height 12
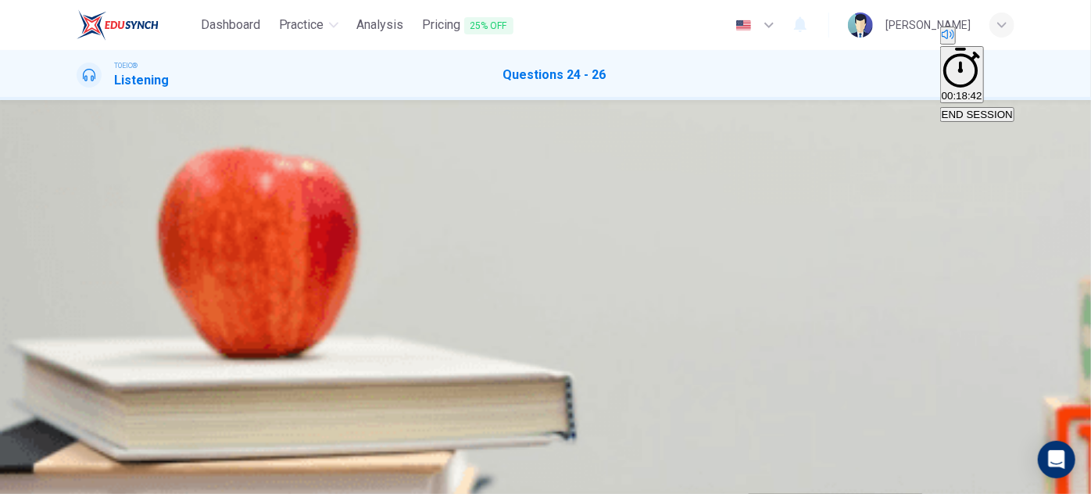
scroll to position [0, 0]
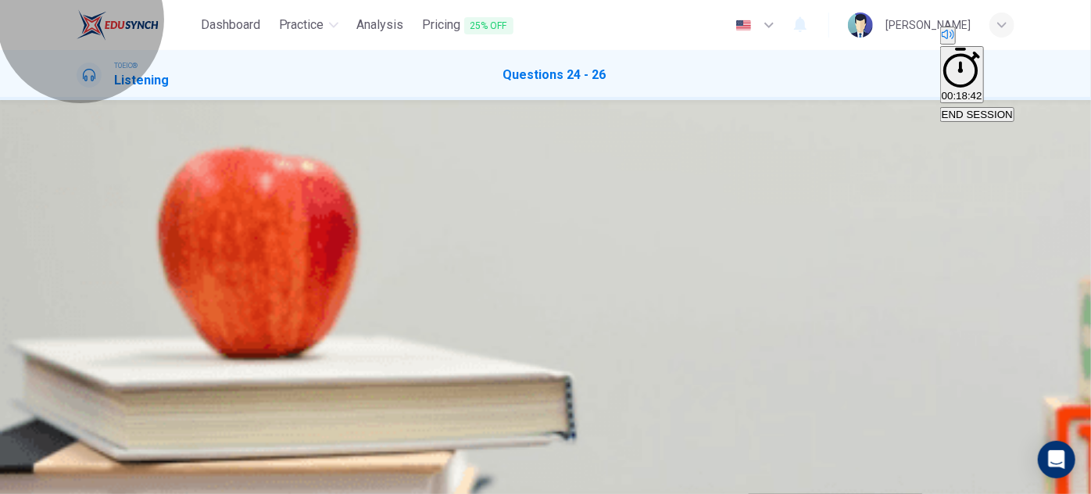
click at [1002, 107] on button "END SESSION" at bounding box center [977, 114] width 74 height 15
